Goal: Register for event/course

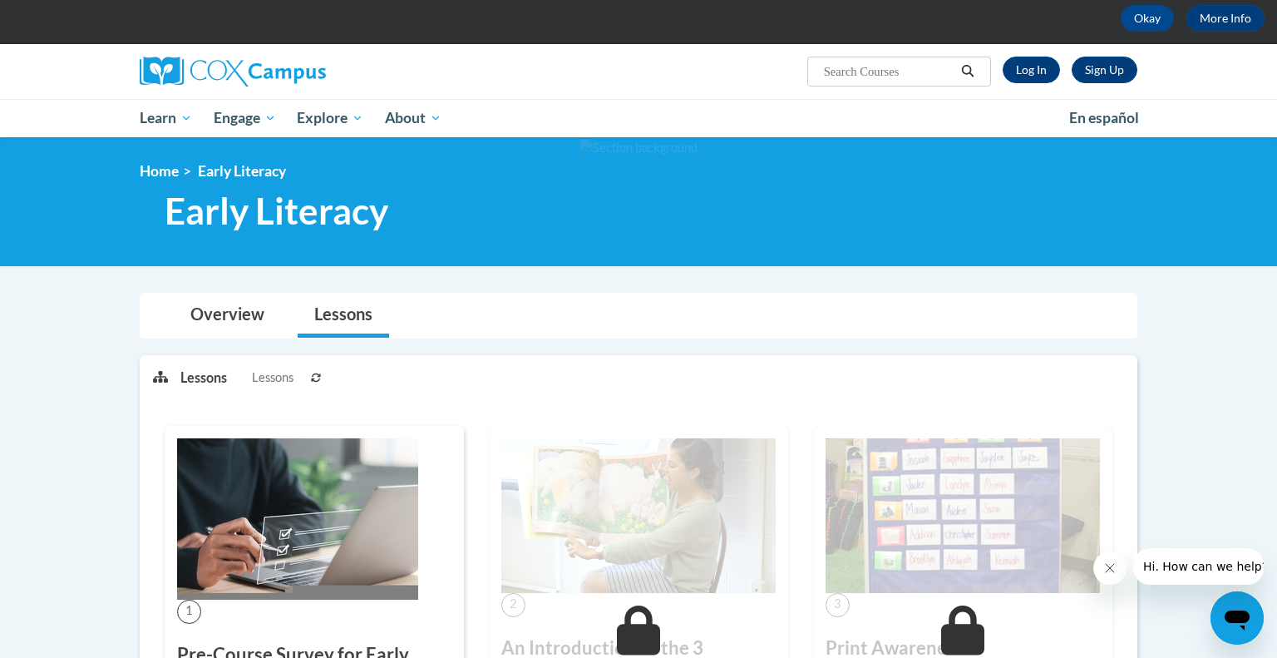
scroll to position [76, 0]
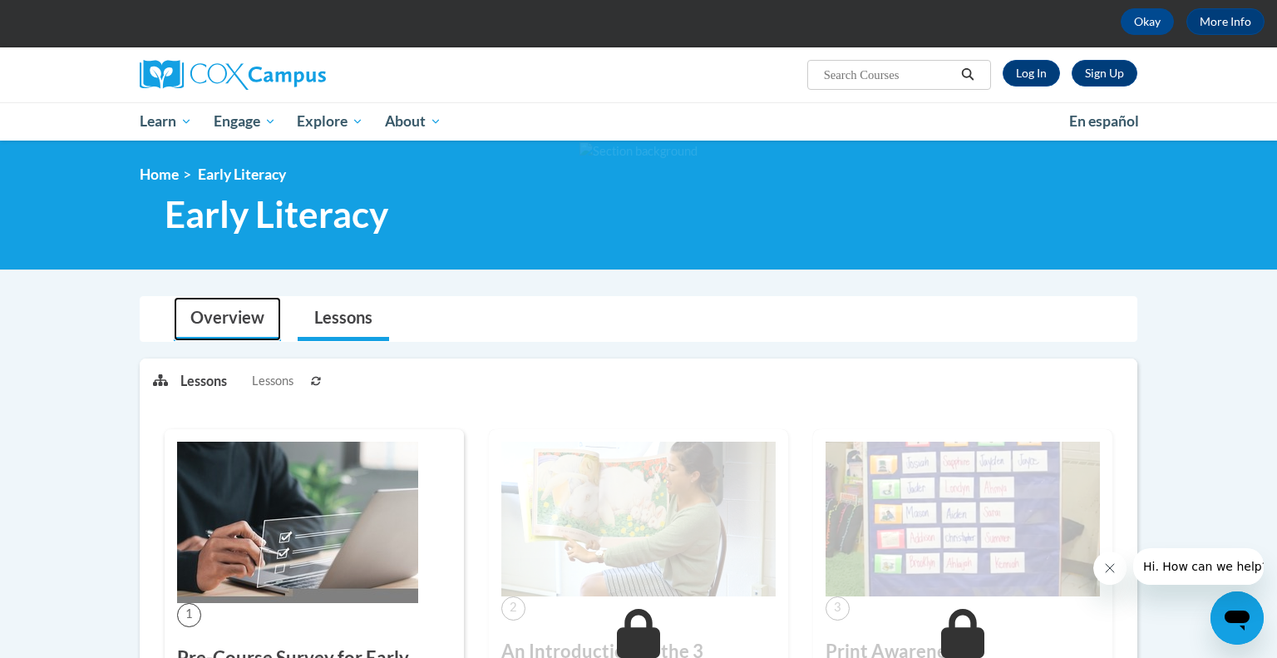
click at [219, 318] on link "Overview" at bounding box center [227, 319] width 107 height 44
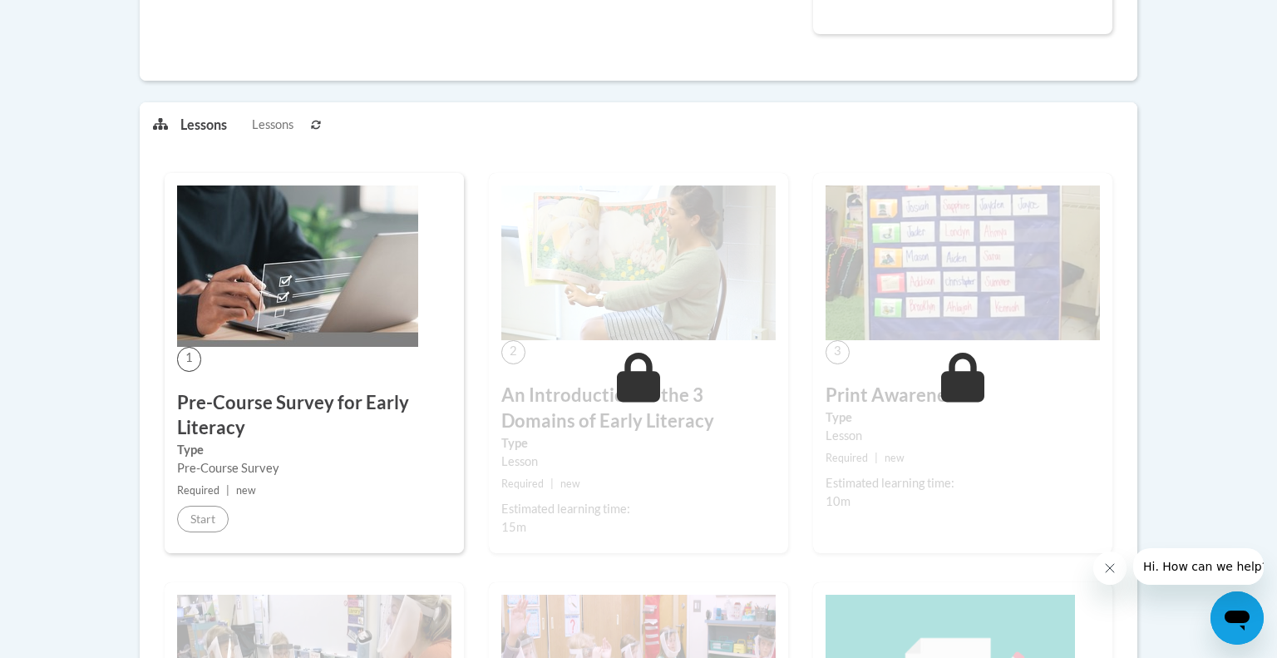
scroll to position [0, 0]
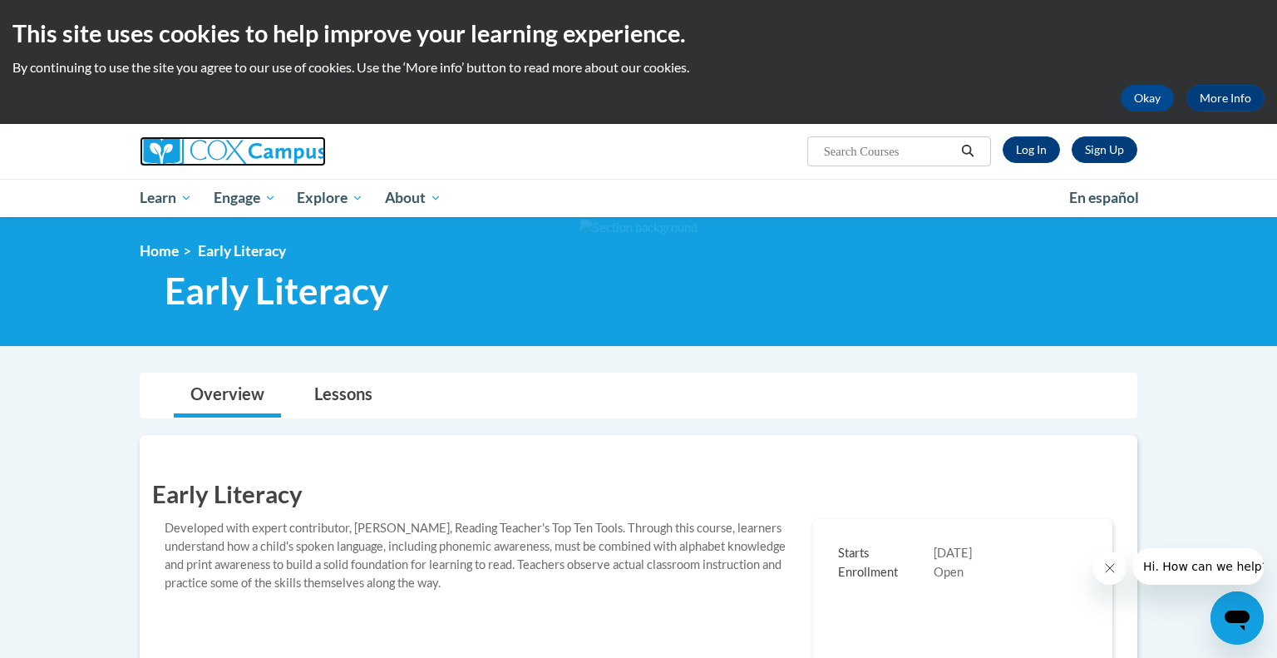
click at [219, 152] on img at bounding box center [233, 151] width 186 height 30
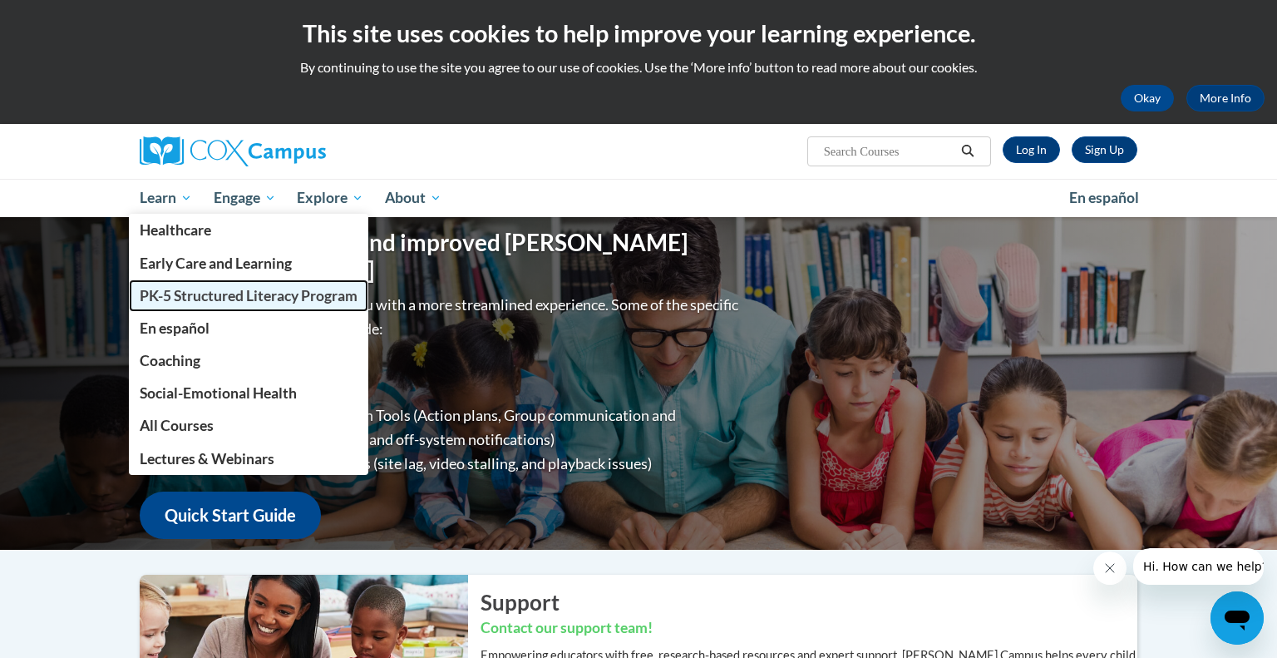
click at [204, 308] on link "PK-5 Structured Literacy Program" at bounding box center [248, 295] width 239 height 32
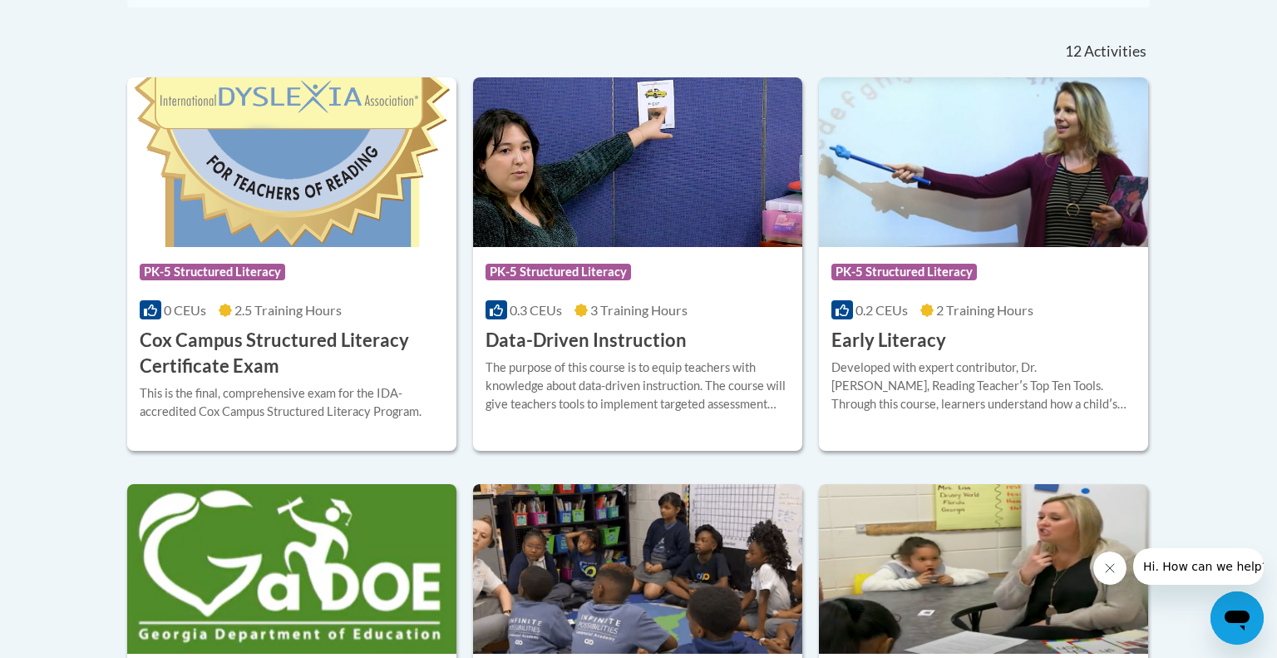
scroll to position [663, 0]
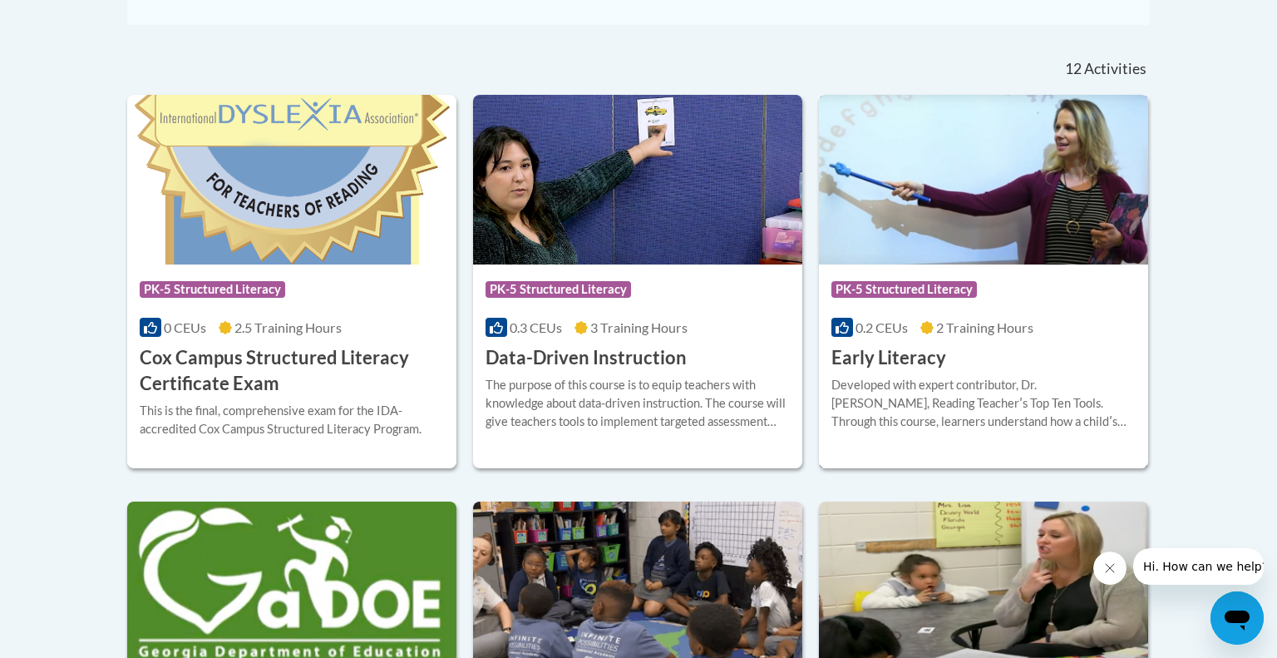
click at [913, 214] on img at bounding box center [983, 180] width 329 height 170
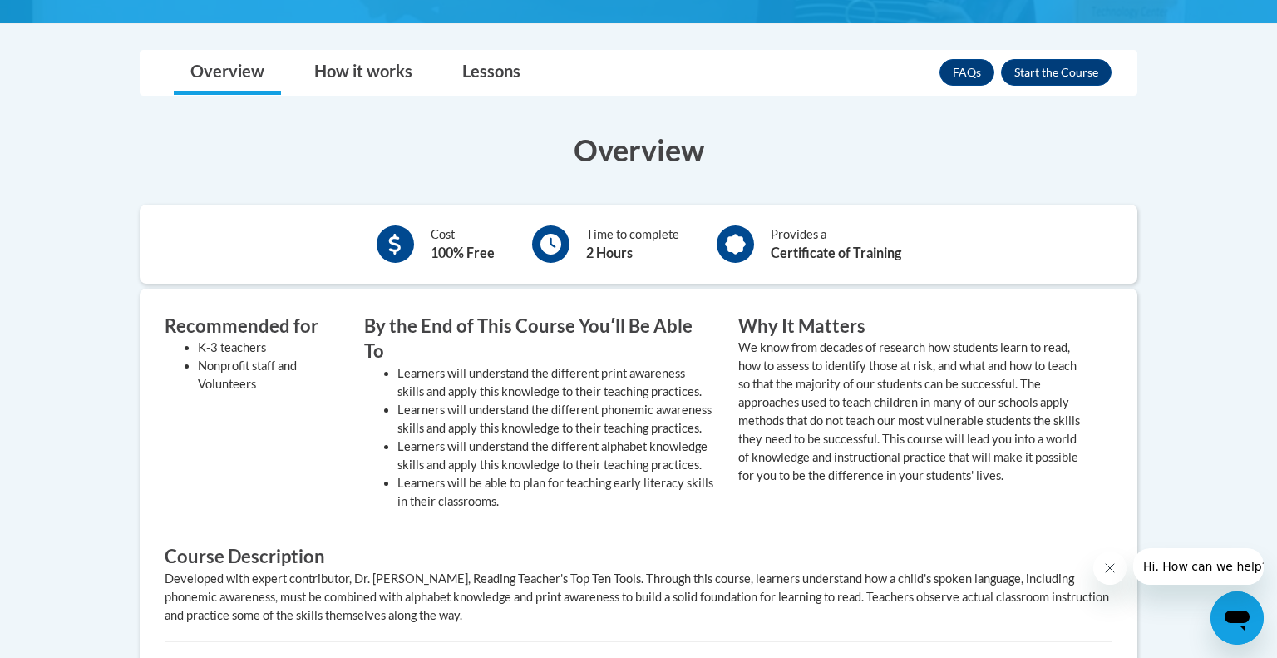
scroll to position [447, 0]
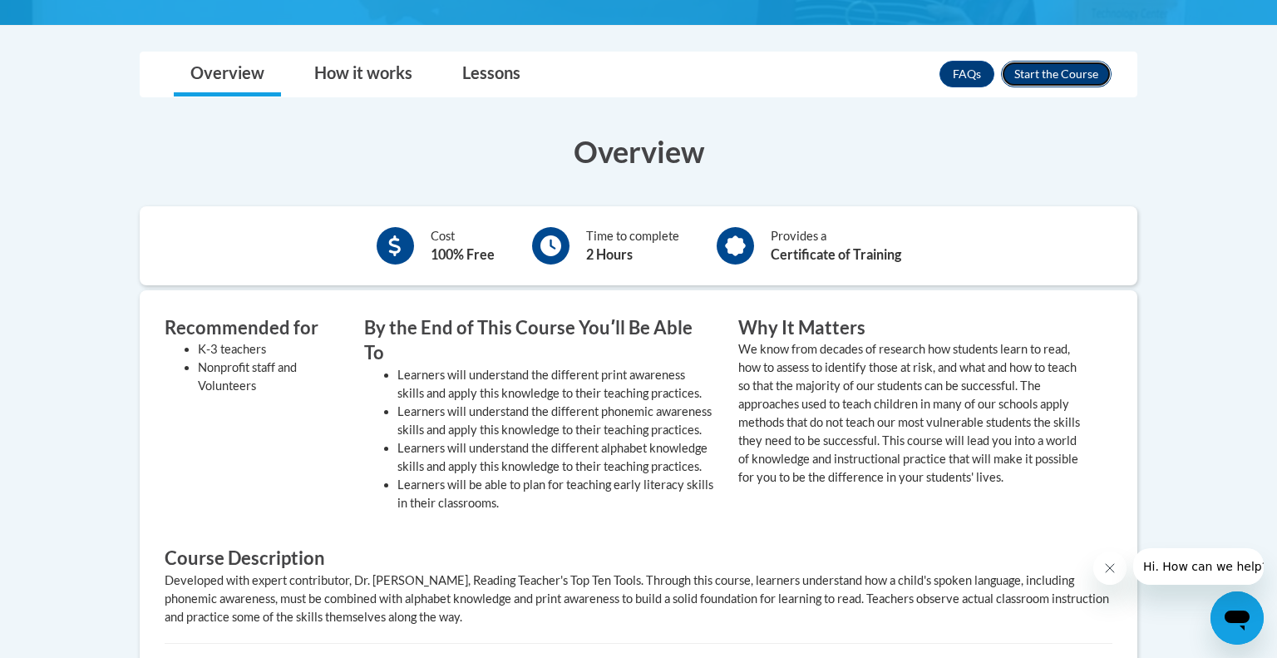
click at [1027, 67] on button "Enroll" at bounding box center [1056, 74] width 111 height 27
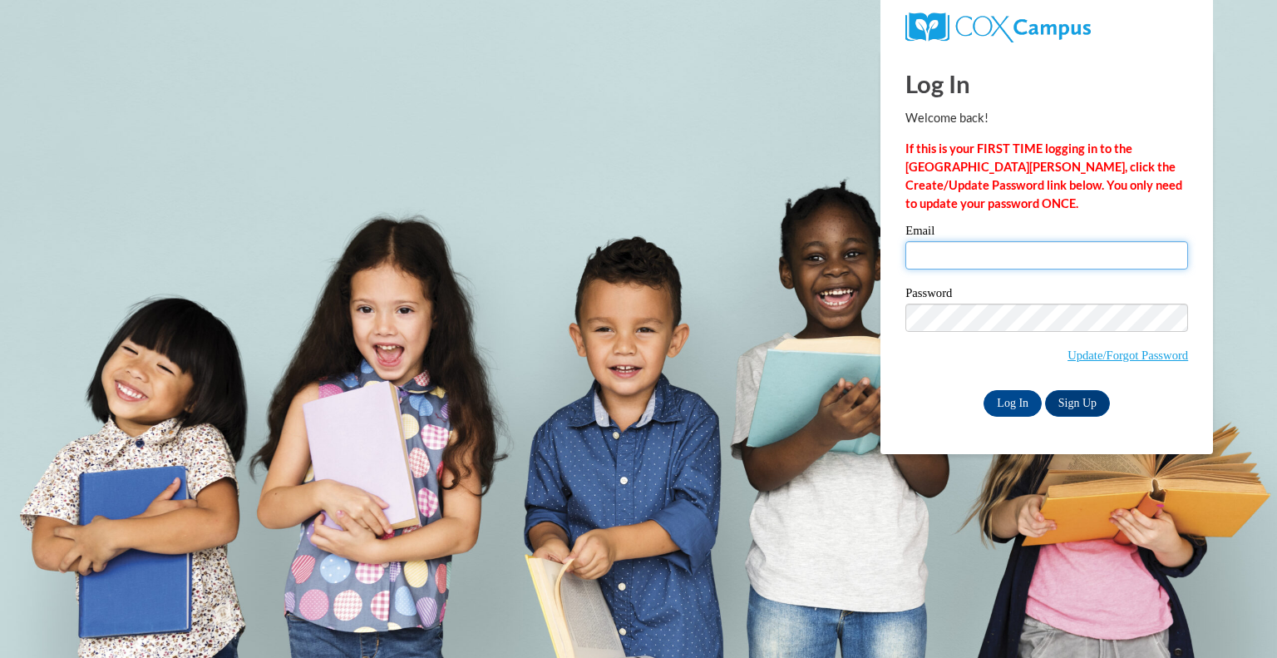
click at [939, 251] on input "Email" at bounding box center [1046, 255] width 283 height 28
type input "[EMAIL_ADDRESS][DOMAIN_NAME]"
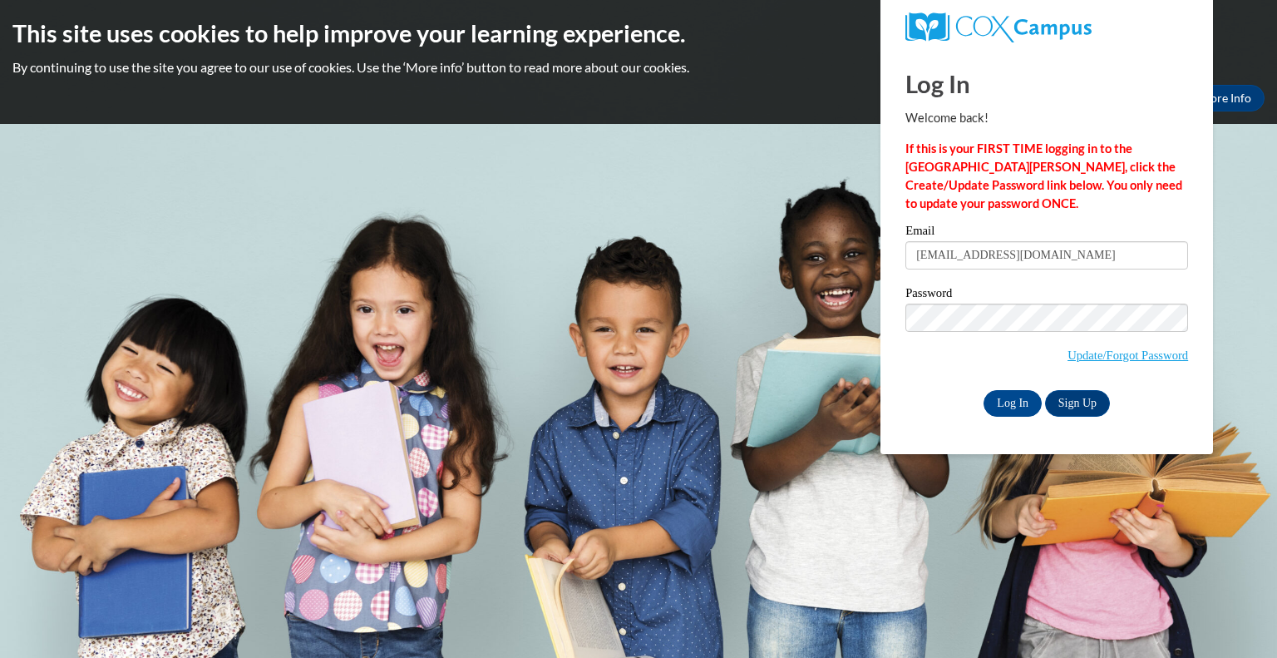
click at [1026, 290] on label "Password" at bounding box center [1046, 295] width 283 height 17
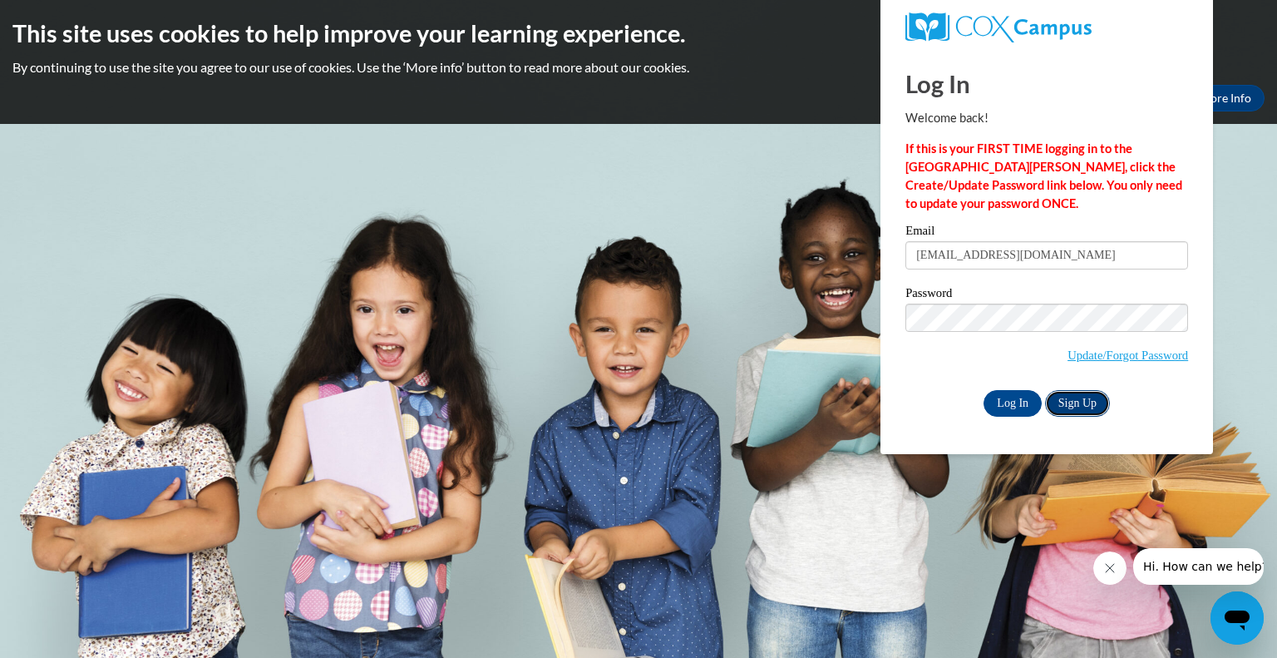
click at [1069, 398] on link "Sign Up" at bounding box center [1077, 403] width 65 height 27
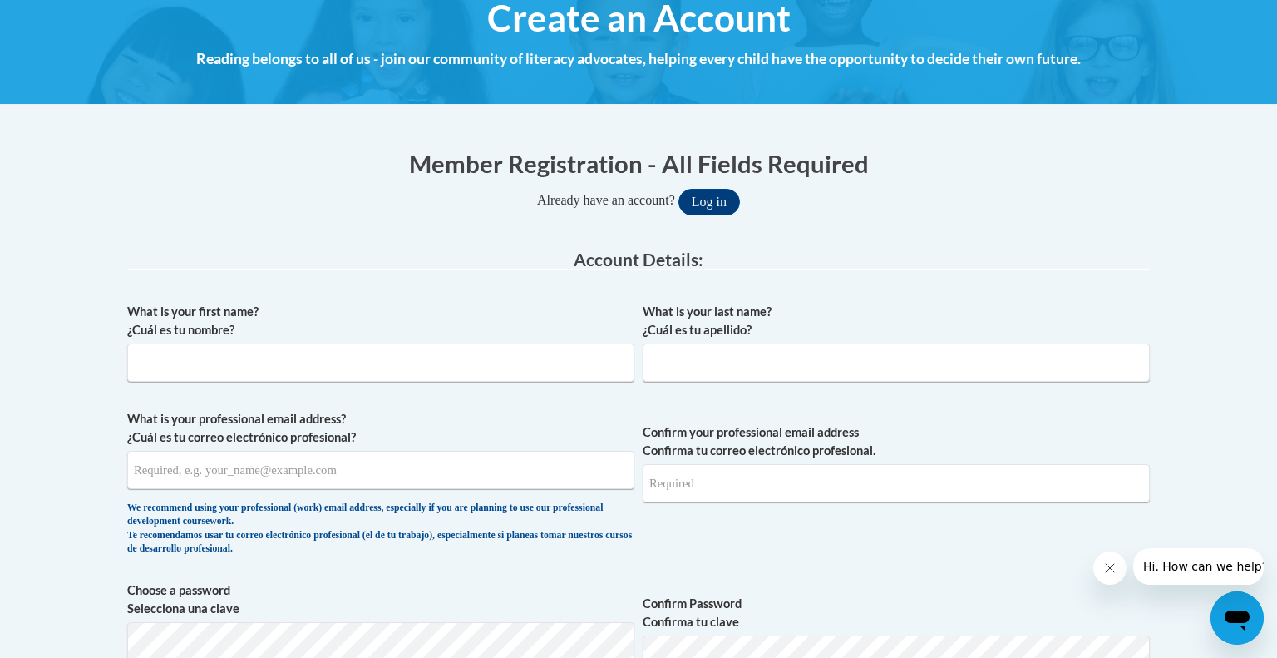
scroll to position [202, 0]
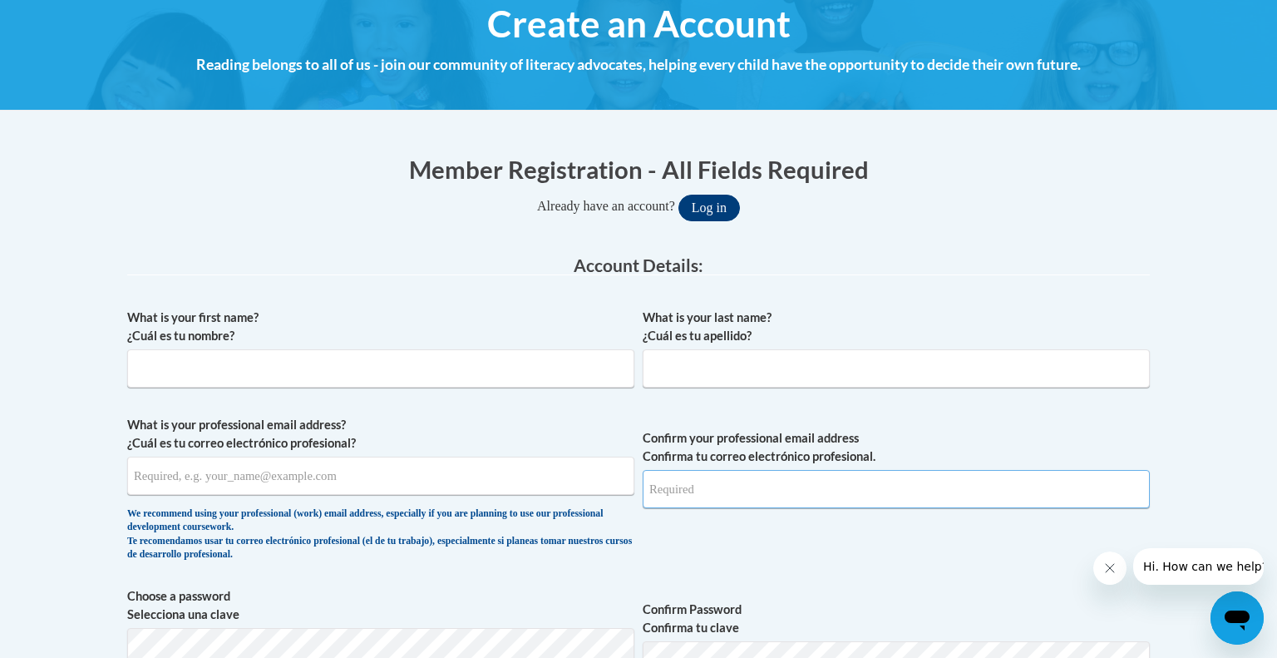
type input "[EMAIL_ADDRESS][DOMAIN_NAME]"
click at [722, 203] on button "Log in" at bounding box center [709, 208] width 62 height 27
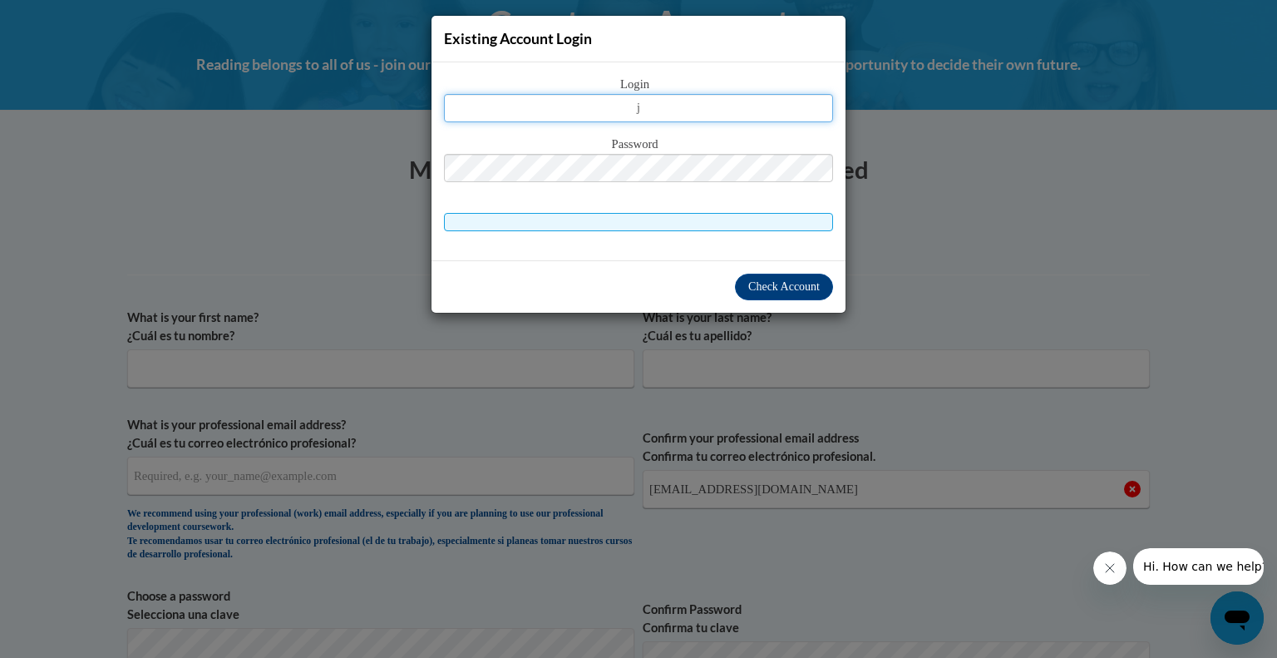
type input "jstoner@greenfield.k12.wi.us"
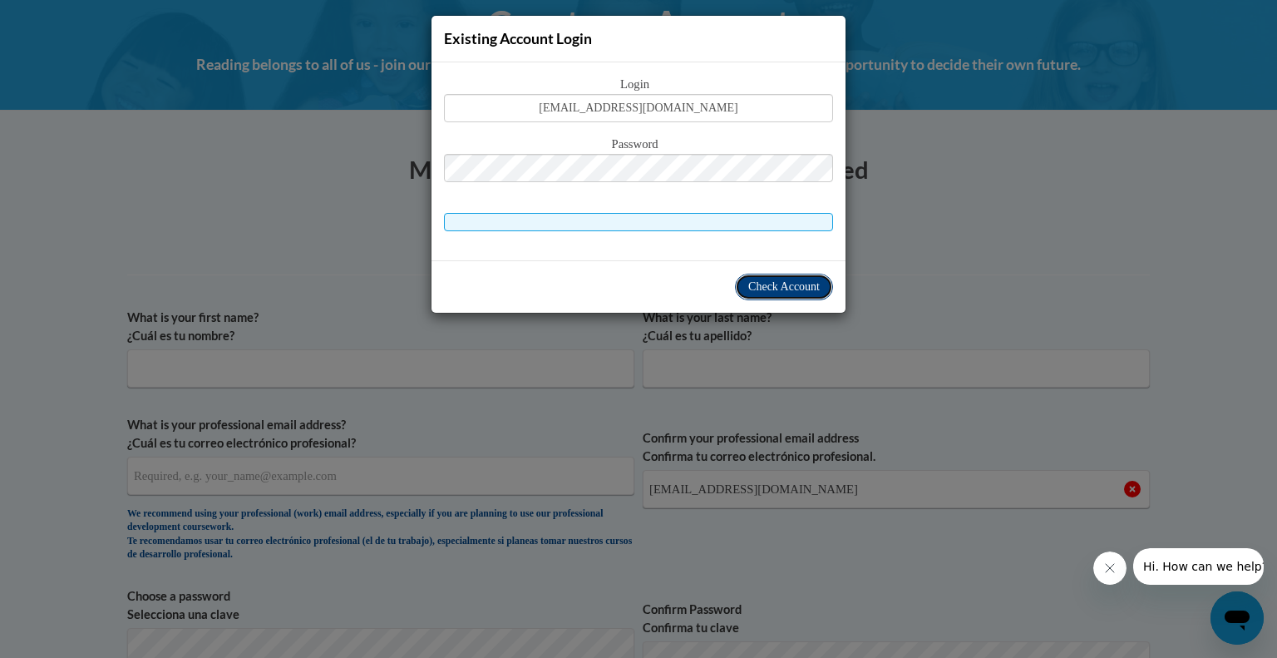
click at [793, 288] on span "Check Account" at bounding box center [783, 286] width 71 height 12
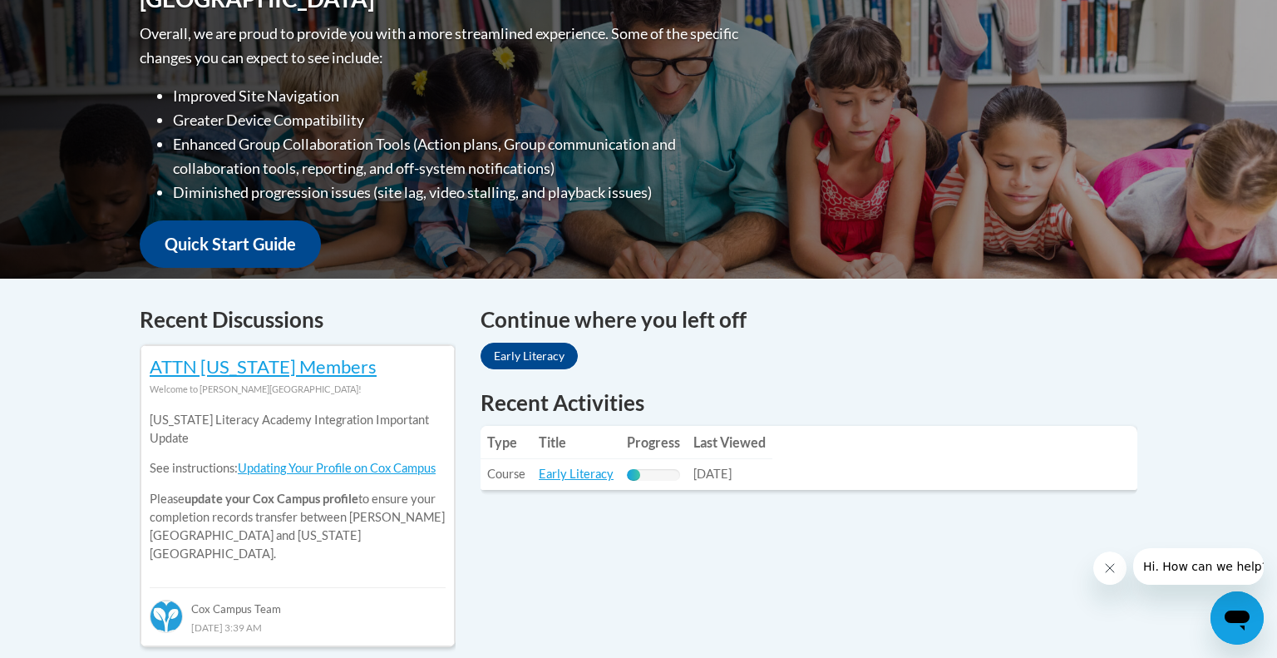
scroll to position [429, 0]
click at [572, 474] on link "Early Literacy" at bounding box center [576, 473] width 75 height 14
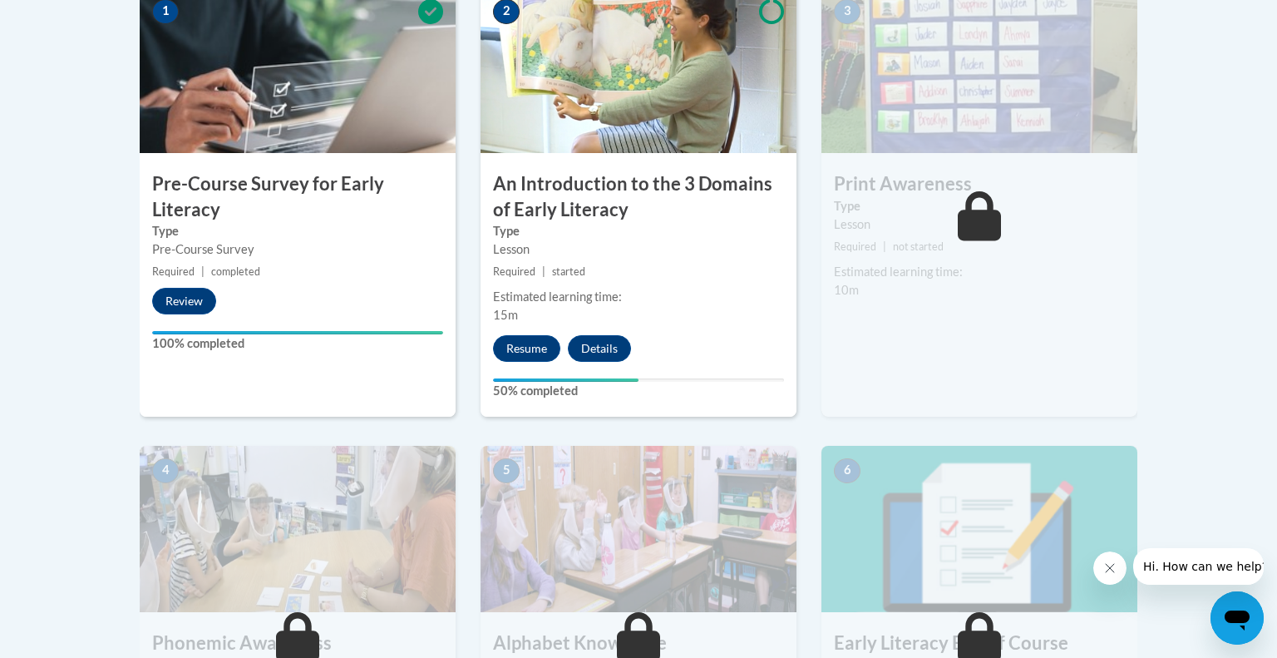
scroll to position [593, 0]
